Goal: Task Accomplishment & Management: Use online tool/utility

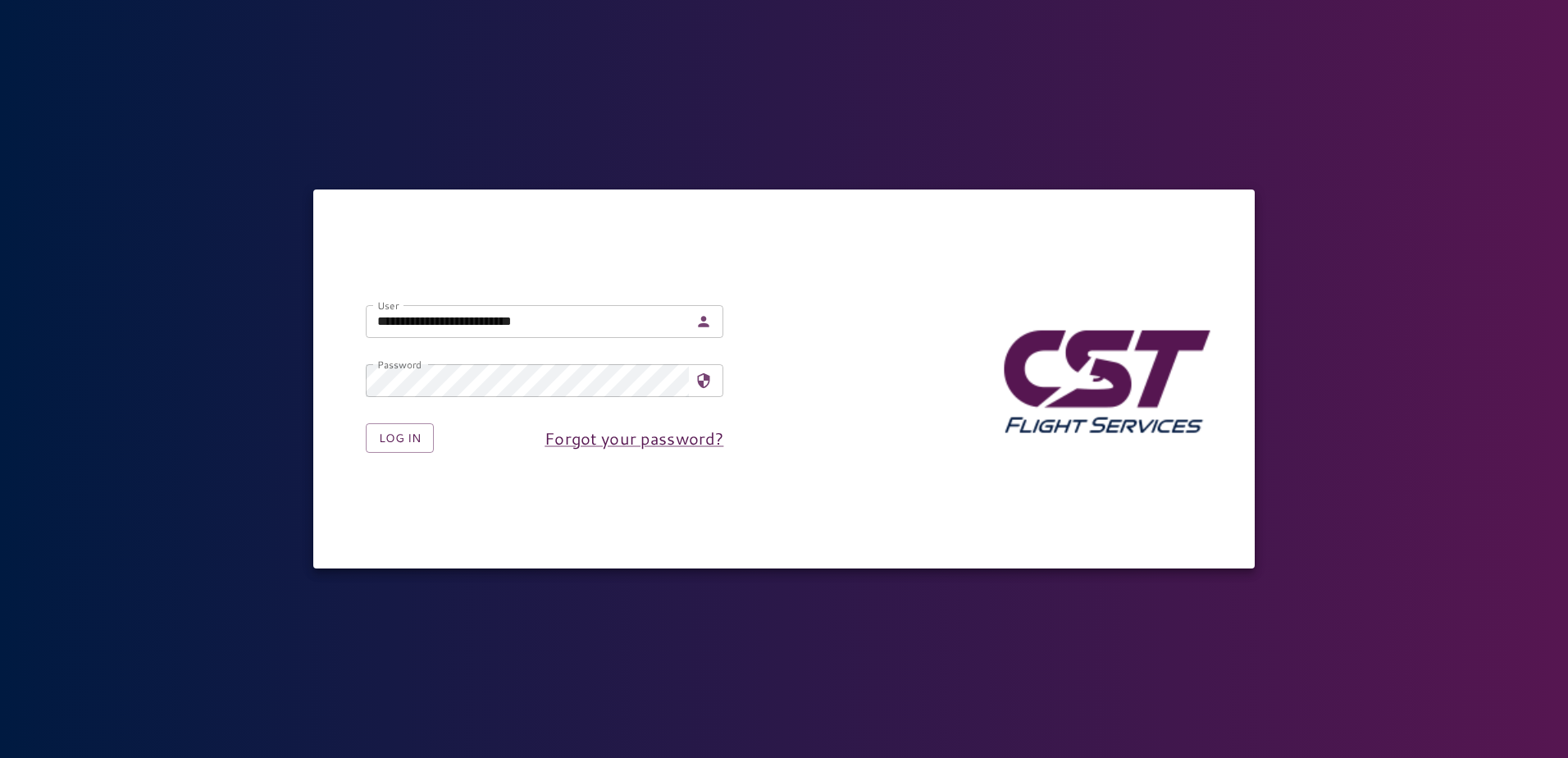
click at [416, 323] on input "**********" at bounding box center [527, 321] width 323 height 32
click at [420, 319] on input "**********" at bounding box center [527, 321] width 323 height 32
type input "**********"
click at [366, 424] on button "Log in" at bounding box center [400, 439] width 68 height 31
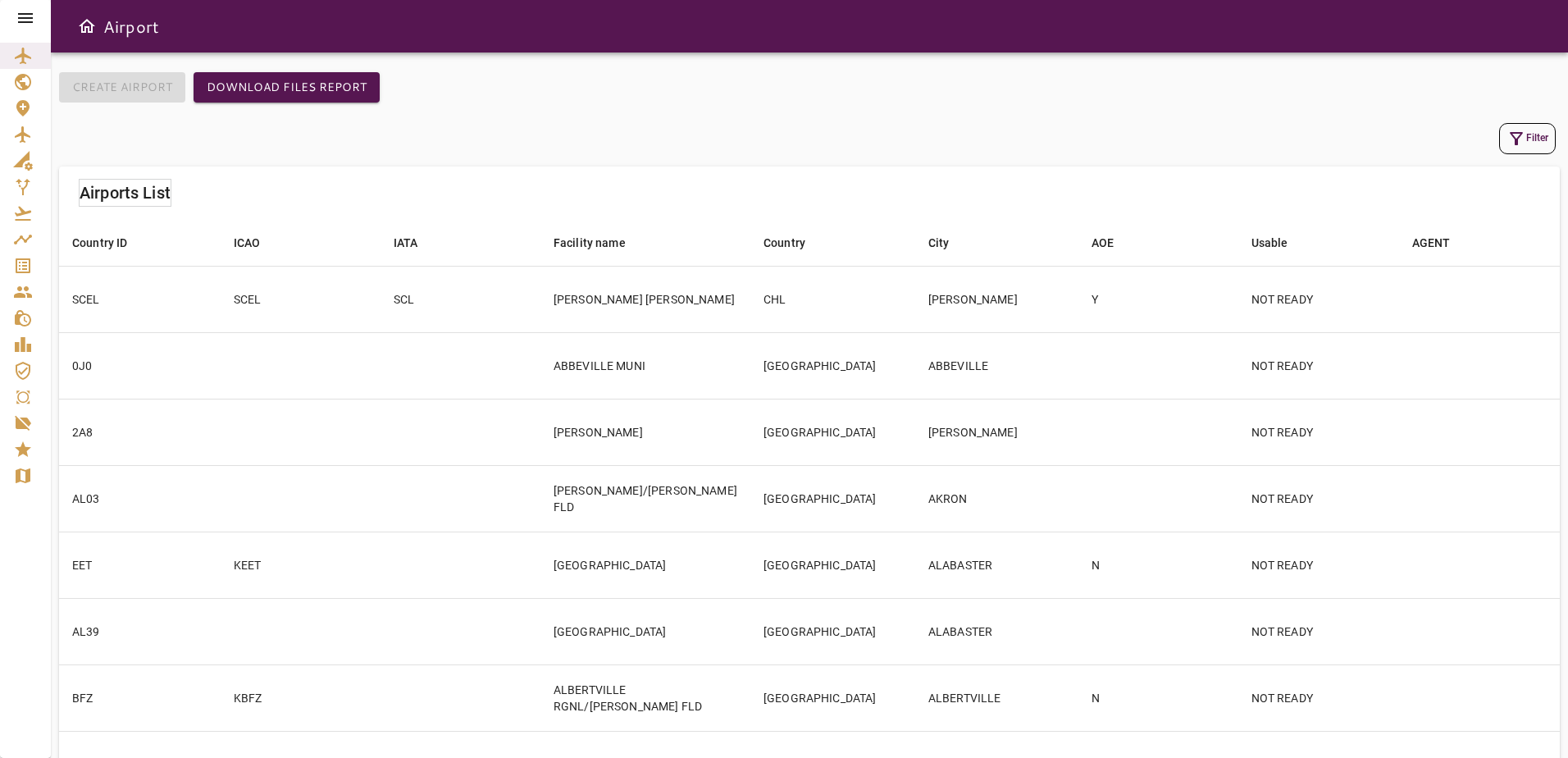
click at [19, 19] on icon at bounding box center [25, 18] width 15 height 10
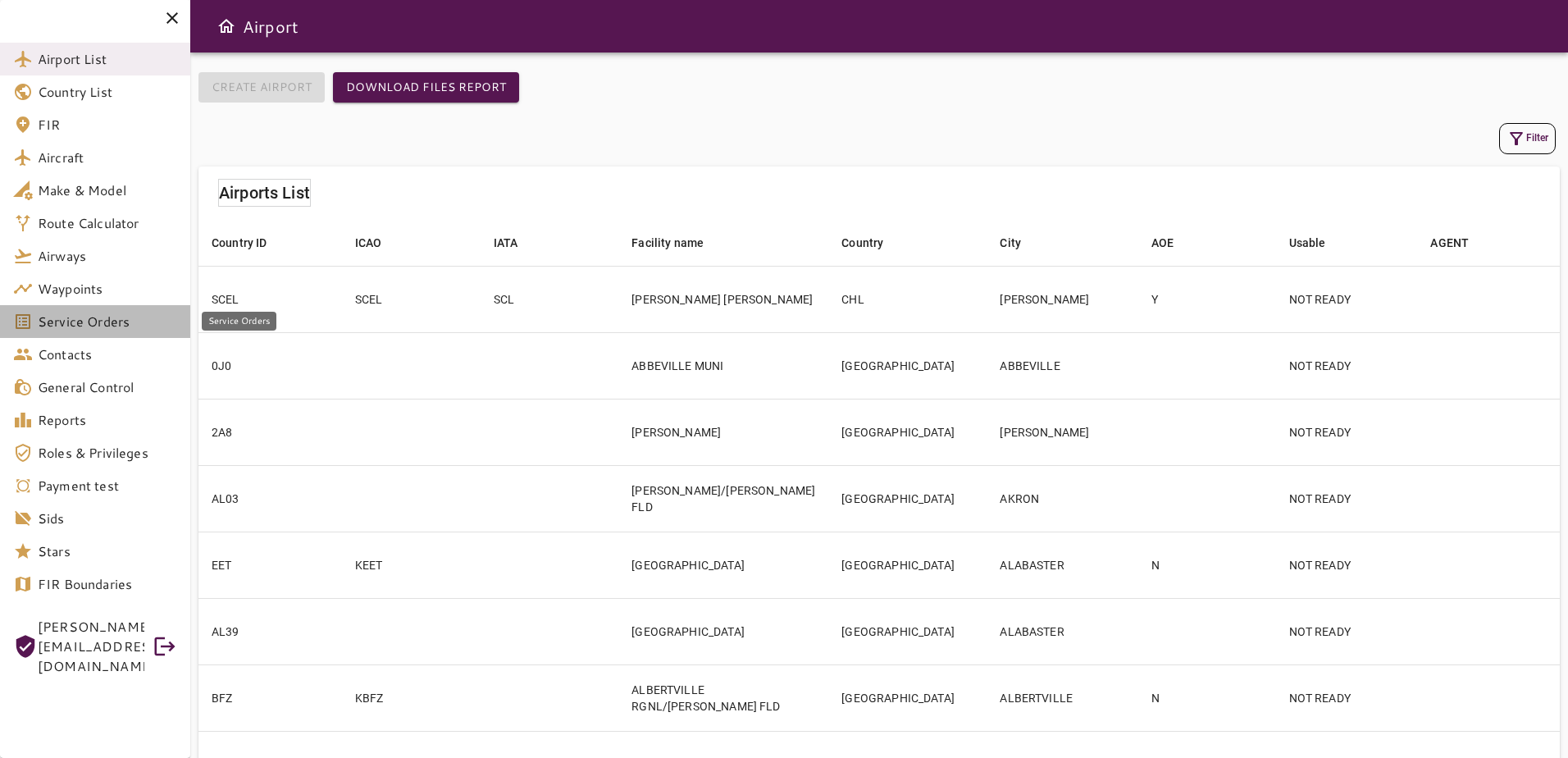
click at [93, 319] on span "Service Orders" at bounding box center [107, 321] width 139 height 19
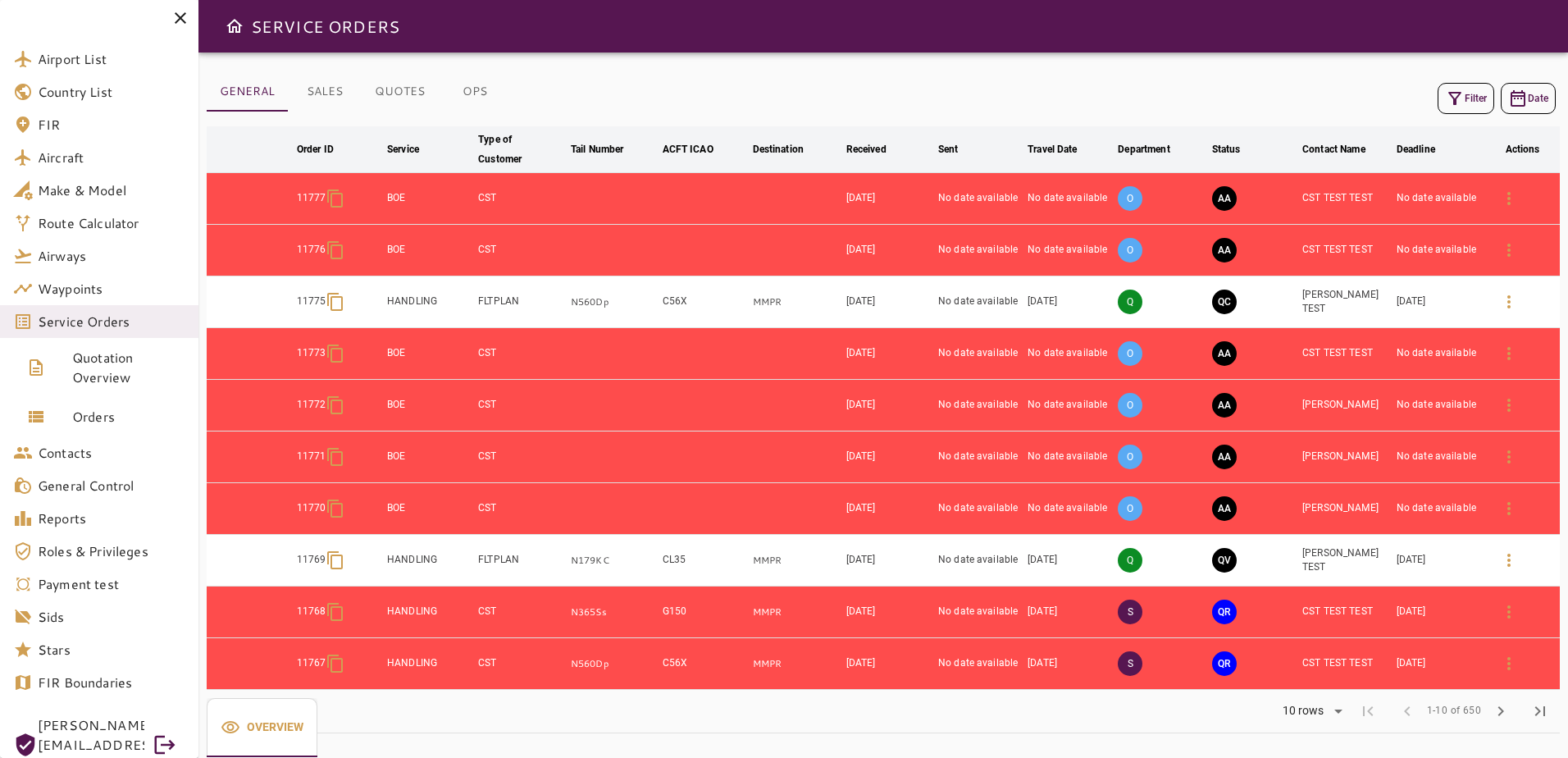
click at [1472, 99] on button "Filter" at bounding box center [1466, 99] width 57 height 32
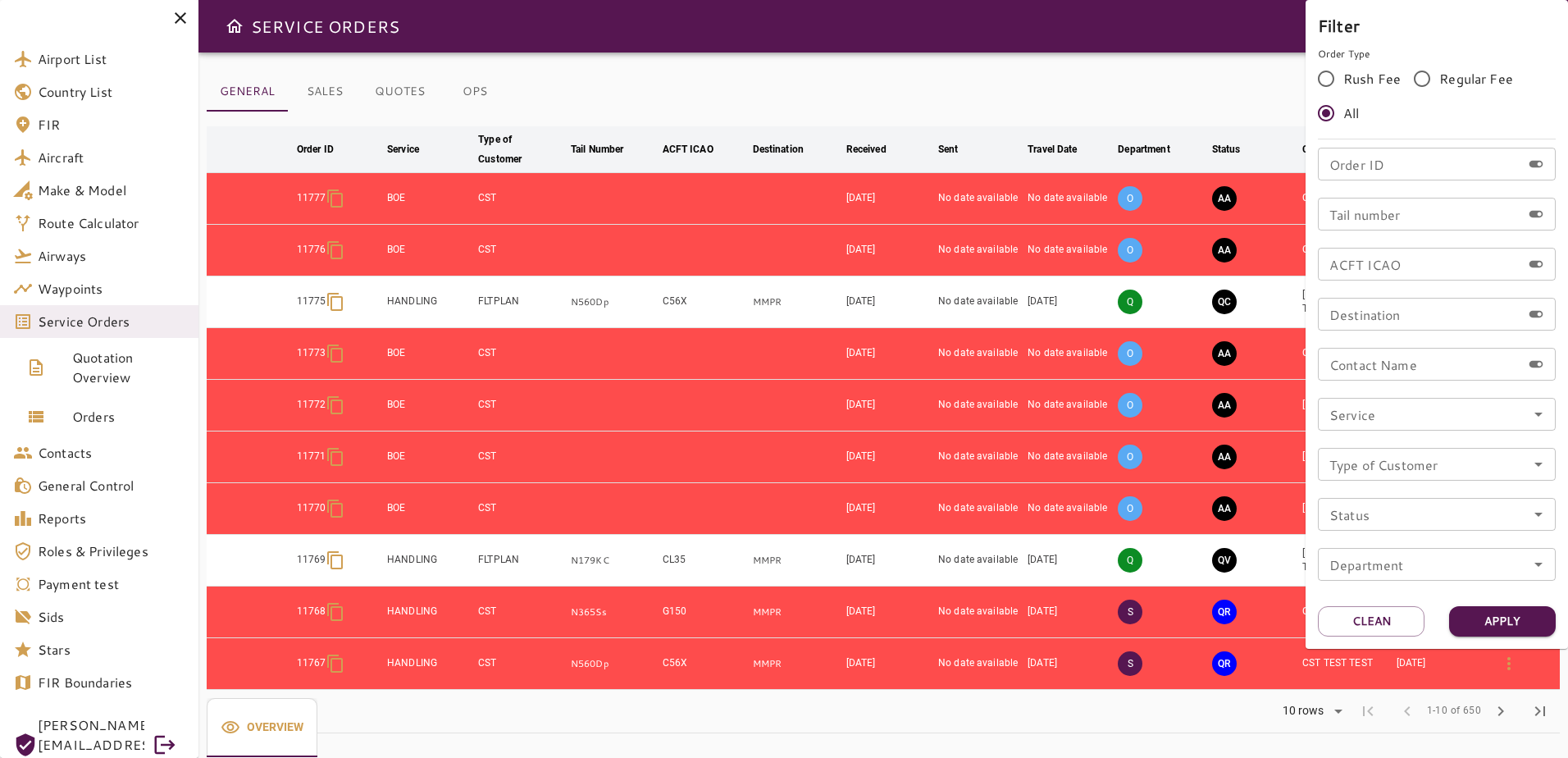
click at [1430, 428] on div "Service" at bounding box center [1437, 413] width 238 height 32
click at [1531, 417] on icon "Open" at bounding box center [1538, 414] width 19 height 19
click at [1178, 129] on div at bounding box center [784, 379] width 1568 height 758
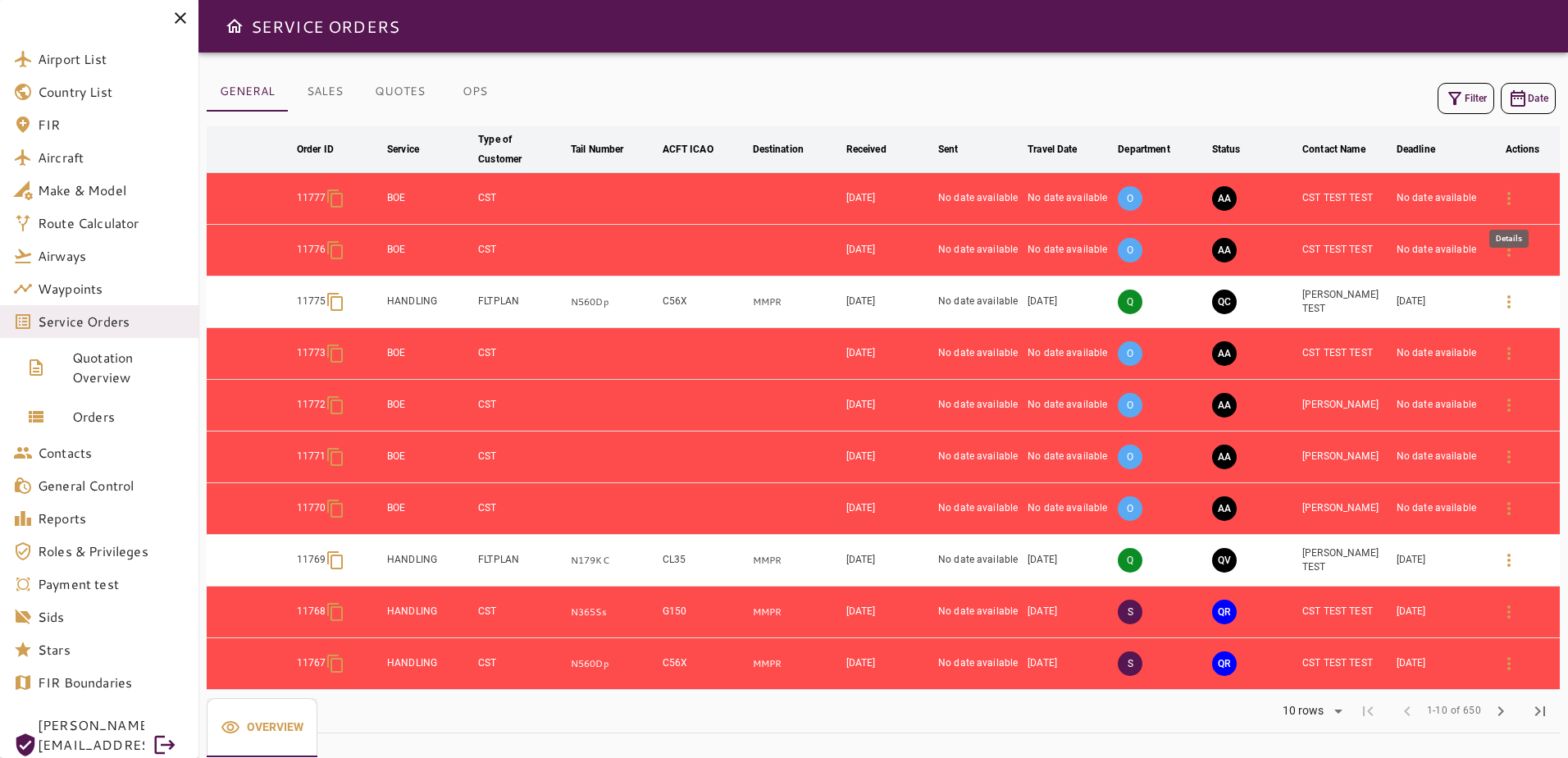
click at [1507, 194] on icon "button" at bounding box center [1508, 199] width 19 height 19
click at [1227, 191] on button "AA" at bounding box center [1224, 199] width 24 height 25
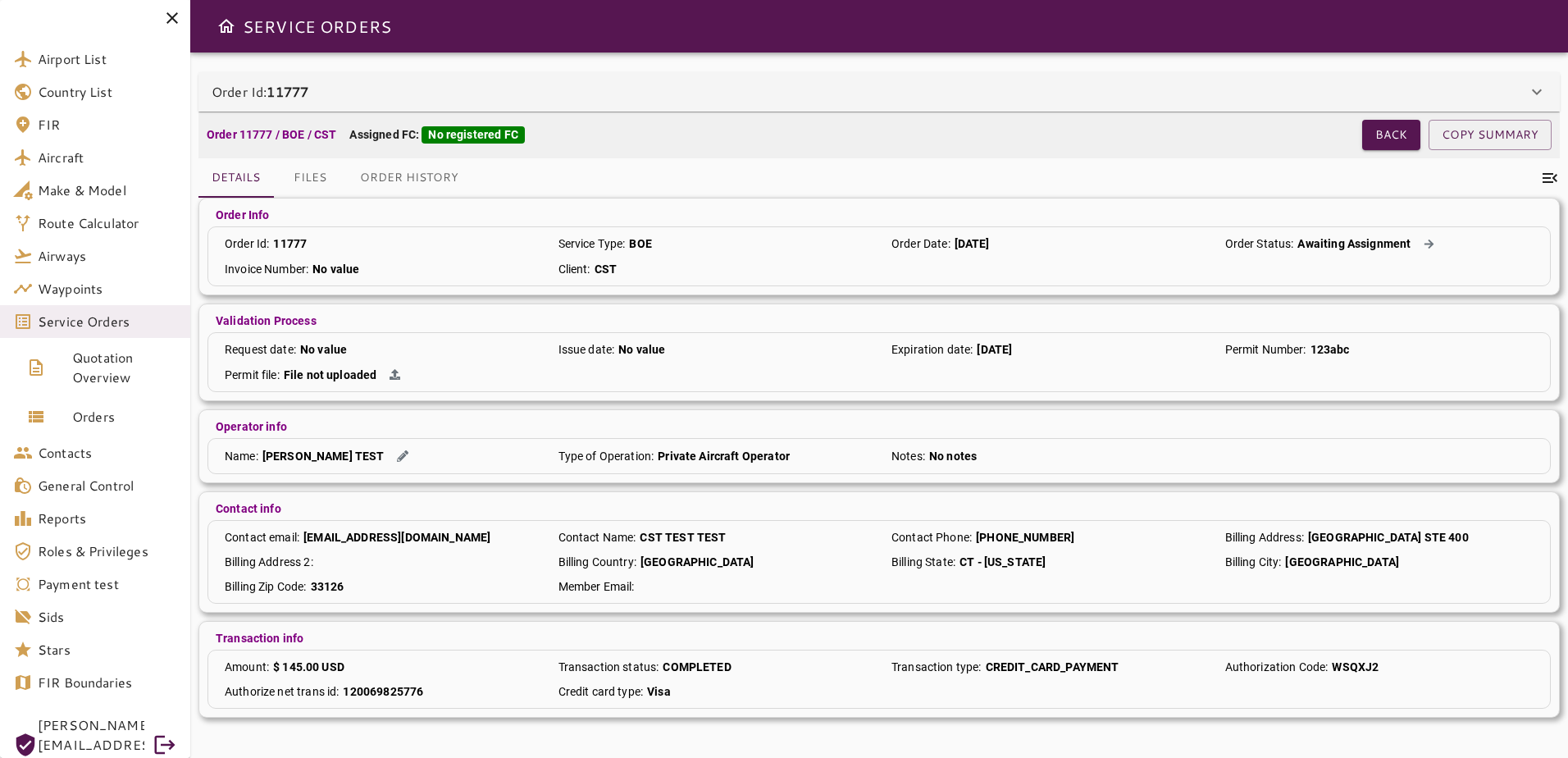
click at [1186, 218] on div "Order Info" at bounding box center [878, 214] width 1343 height 17
click at [1433, 244] on button at bounding box center [1428, 244] width 24 height 18
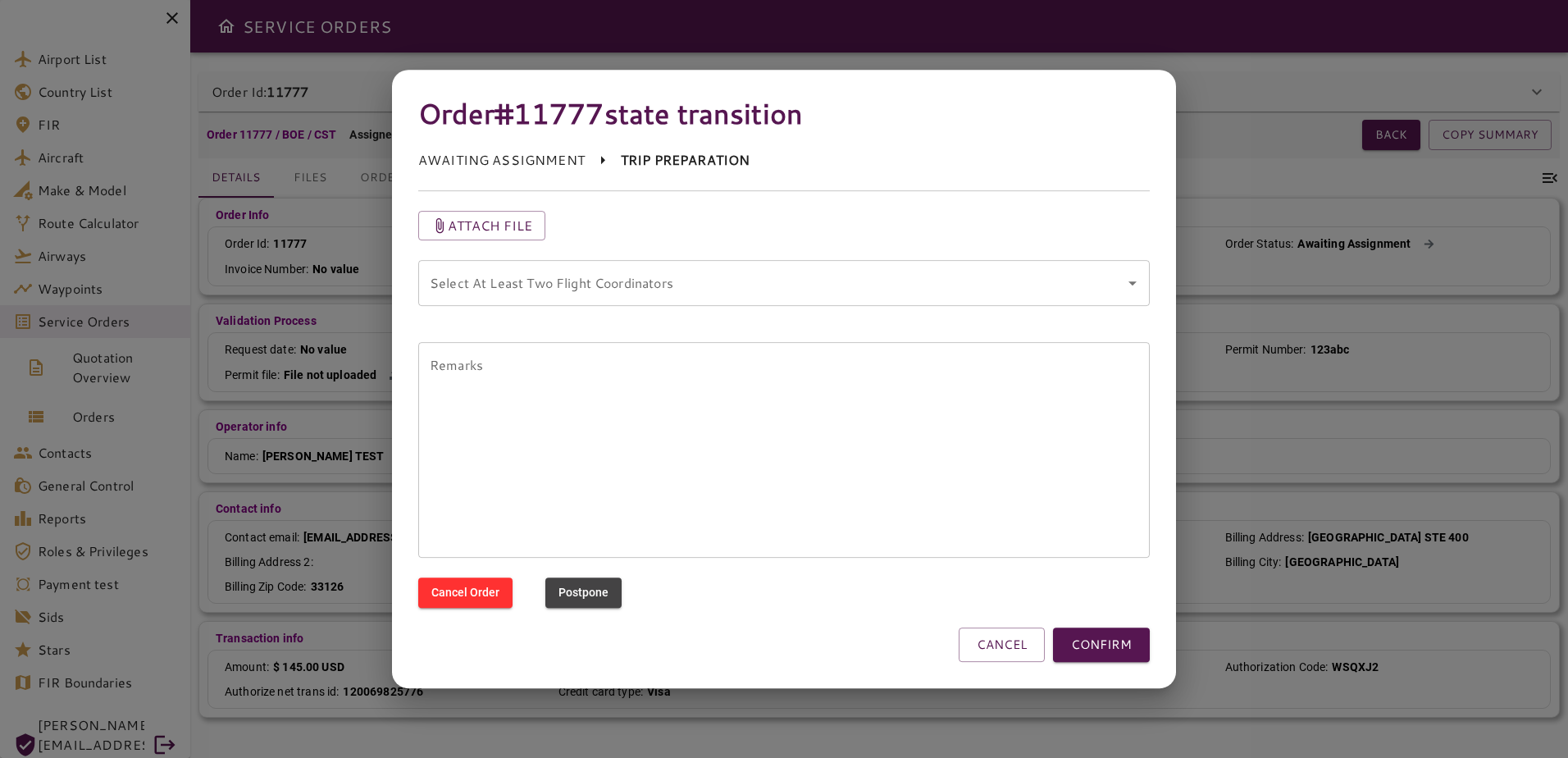
click at [999, 291] on coordinators "Select At Least Two Flight Coordinators" at bounding box center [771, 283] width 692 height 32
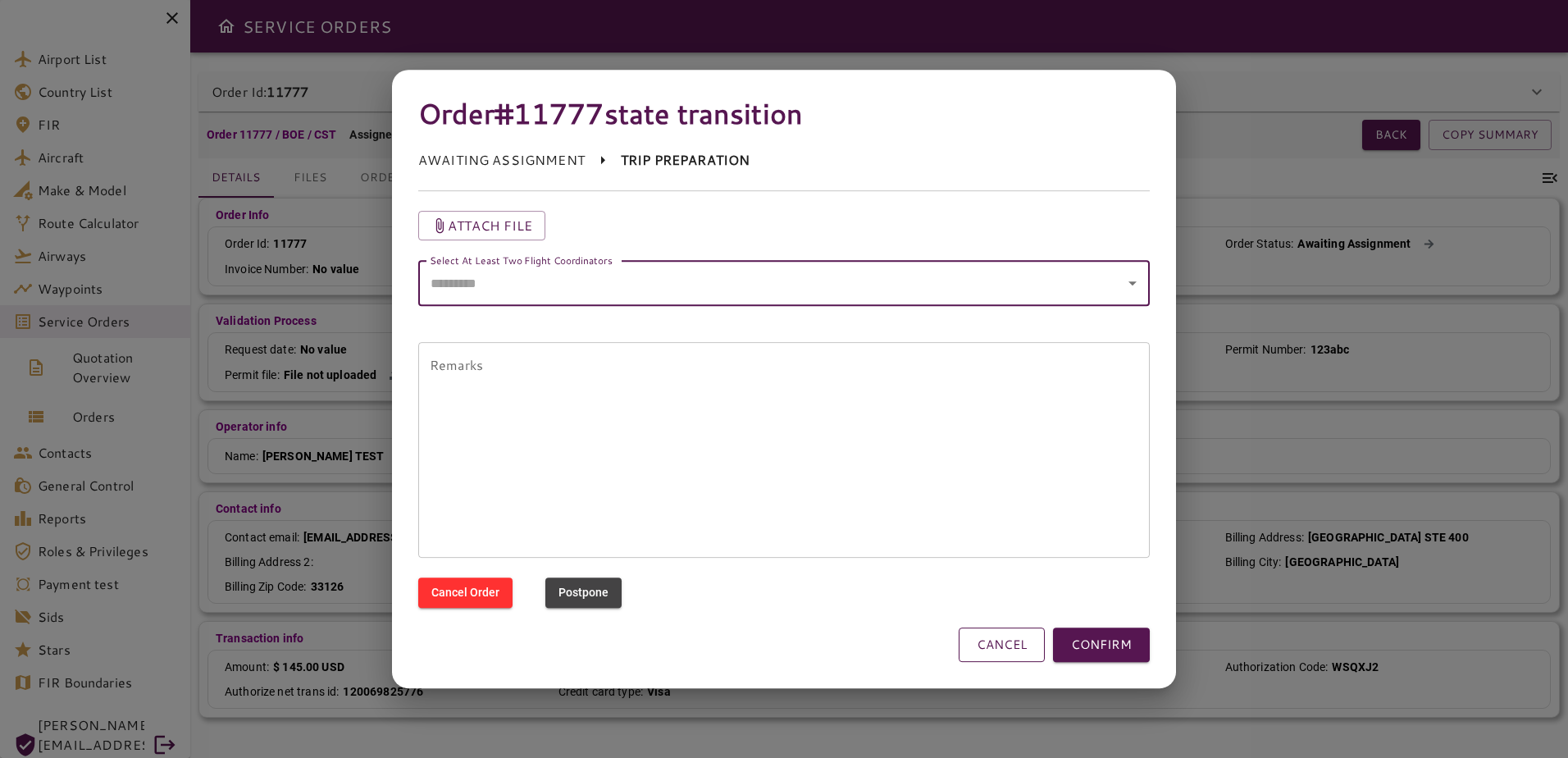
click at [1032, 644] on button "CANCEL" at bounding box center [1001, 644] width 86 height 34
